Goal: Use online tool/utility: Utilize a website feature to perform a specific function

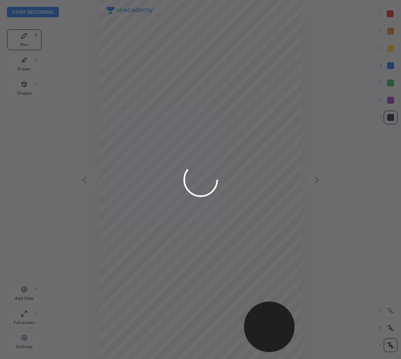
scroll to position [359, 262]
click at [389, 328] on div at bounding box center [200, 179] width 401 height 359
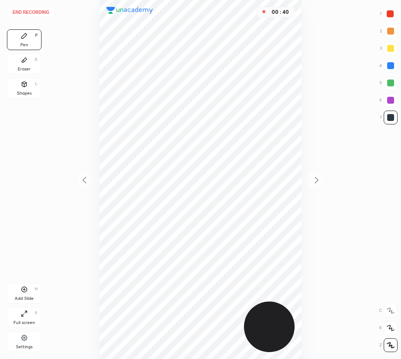
drag, startPoint x: 392, startPoint y: 65, endPoint x: 359, endPoint y: 81, distance: 36.9
click at [392, 66] on div at bounding box center [390, 65] width 7 height 7
click at [19, 294] on div "Add Slide H" at bounding box center [24, 293] width 35 height 21
drag, startPoint x: 84, startPoint y: 179, endPoint x: 79, endPoint y: 175, distance: 6.4
click at [84, 179] on icon at bounding box center [84, 180] width 4 height 6
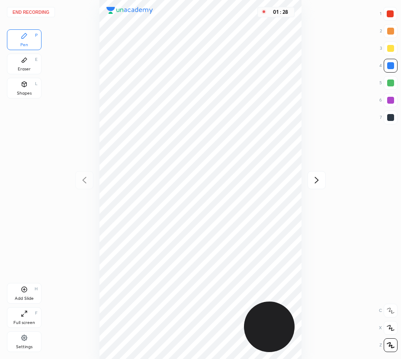
drag, startPoint x: 322, startPoint y: 180, endPoint x: 305, endPoint y: 166, distance: 22.5
click at [322, 180] on div at bounding box center [316, 180] width 18 height 18
drag, startPoint x: 25, startPoint y: 67, endPoint x: 94, endPoint y: 109, distance: 80.5
click at [31, 70] on div "Eraser E" at bounding box center [24, 64] width 35 height 21
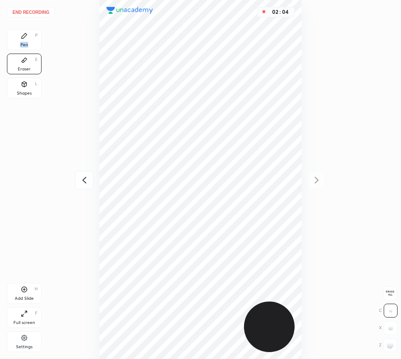
drag, startPoint x: 29, startPoint y: 38, endPoint x: 75, endPoint y: 89, distance: 68.0
click at [35, 45] on div "Pen P" at bounding box center [24, 39] width 35 height 21
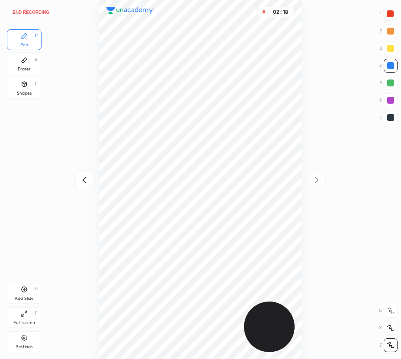
click at [21, 291] on icon at bounding box center [24, 289] width 7 height 7
drag, startPoint x: 83, startPoint y: 184, endPoint x: 79, endPoint y: 177, distance: 7.7
click at [83, 183] on icon at bounding box center [84, 180] width 10 height 10
drag, startPoint x: 29, startPoint y: 65, endPoint x: 47, endPoint y: 83, distance: 26.0
click at [36, 73] on div "Eraser E" at bounding box center [24, 64] width 35 height 21
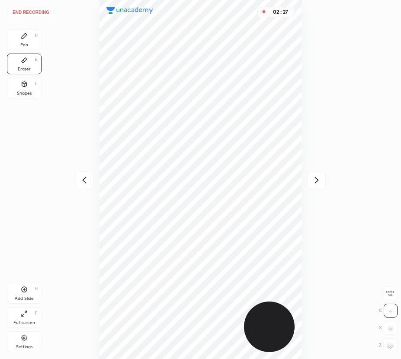
click at [26, 41] on div "Pen P" at bounding box center [24, 39] width 35 height 21
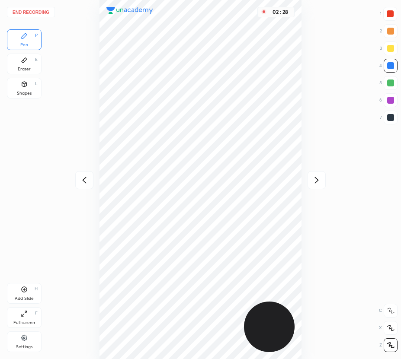
click at [322, 178] on div at bounding box center [316, 180] width 18 height 18
click at [81, 179] on icon at bounding box center [84, 180] width 10 height 10
click at [319, 178] on icon at bounding box center [316, 180] width 10 height 10
drag, startPoint x: 86, startPoint y: 178, endPoint x: 81, endPoint y: 172, distance: 7.6
click at [86, 179] on icon at bounding box center [84, 180] width 10 height 10
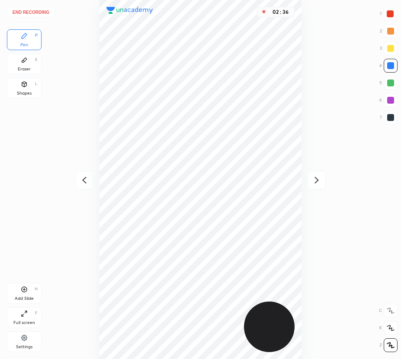
drag, startPoint x: 322, startPoint y: 178, endPoint x: 316, endPoint y: 172, distance: 8.6
click at [320, 178] on div at bounding box center [316, 180] width 18 height 18
click at [25, 289] on icon at bounding box center [24, 289] width 7 height 7
click at [389, 16] on div at bounding box center [389, 13] width 7 height 7
drag, startPoint x: 26, startPoint y: 67, endPoint x: 32, endPoint y: 72, distance: 8.6
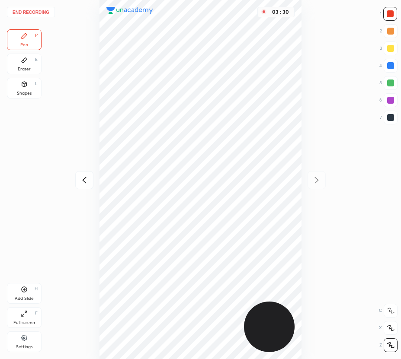
click at [26, 67] on div "Eraser" at bounding box center [24, 69] width 13 height 4
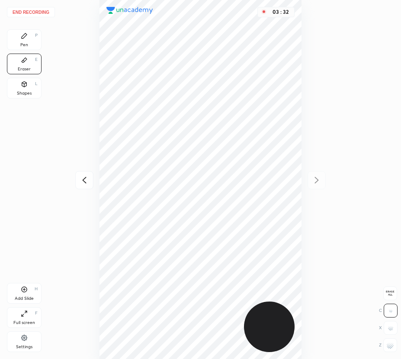
drag, startPoint x: 26, startPoint y: 35, endPoint x: 96, endPoint y: 83, distance: 85.7
click at [32, 42] on div "Pen P" at bounding box center [24, 39] width 35 height 21
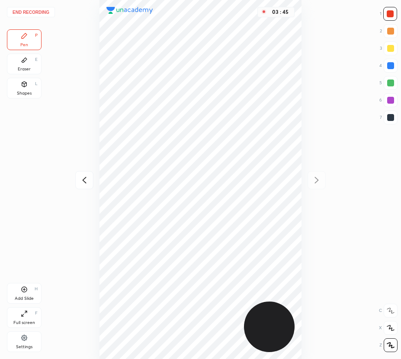
drag, startPoint x: 28, startPoint y: 67, endPoint x: 86, endPoint y: 117, distance: 76.3
click at [32, 70] on div "Eraser E" at bounding box center [24, 64] width 35 height 21
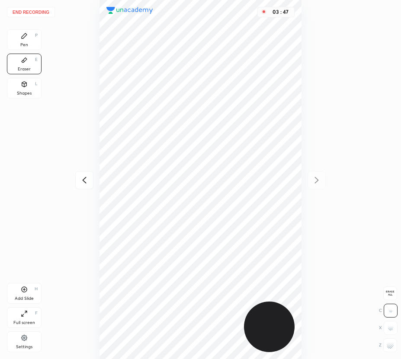
click at [36, 37] on div "Pen P" at bounding box center [24, 39] width 35 height 21
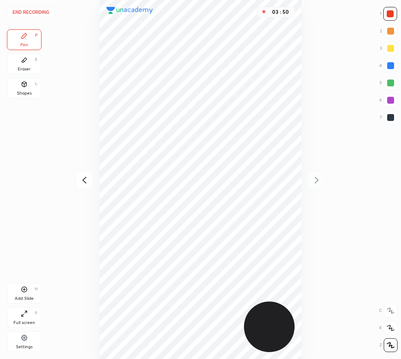
click at [86, 177] on icon at bounding box center [84, 180] width 4 height 6
click at [86, 178] on icon at bounding box center [84, 180] width 4 height 6
click at [317, 179] on icon at bounding box center [316, 180] width 10 height 10
click at [33, 76] on div "Pen P Eraser E Shapes L" at bounding box center [24, 65] width 35 height 73
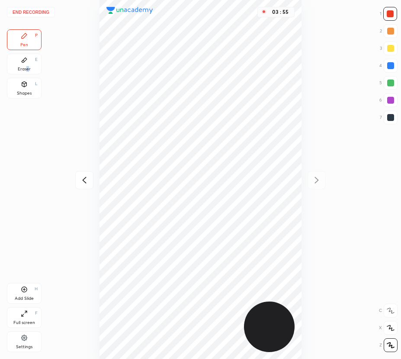
click at [27, 70] on div "Eraser" at bounding box center [24, 69] width 13 height 4
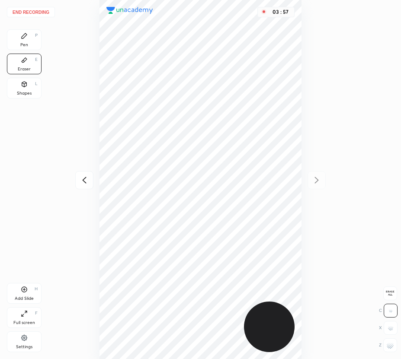
click at [21, 48] on div "Pen P" at bounding box center [24, 39] width 35 height 21
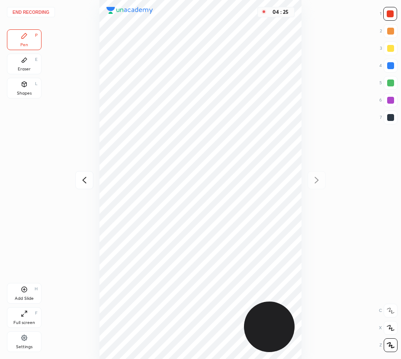
click at [30, 294] on div "Add Slide H" at bounding box center [24, 293] width 35 height 21
click at [89, 180] on icon at bounding box center [84, 180] width 10 height 10
click at [315, 177] on icon at bounding box center [316, 180] width 10 height 10
click at [44, 15] on button "End recording" at bounding box center [31, 12] width 48 height 10
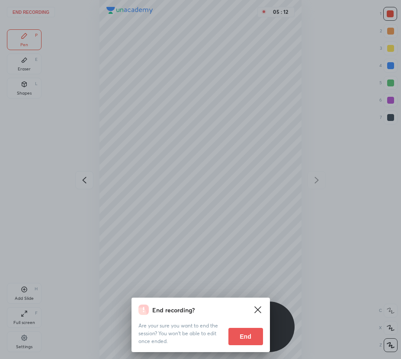
click at [252, 339] on button "End" at bounding box center [245, 336] width 35 height 17
